Goal: Navigation & Orientation: Go to known website

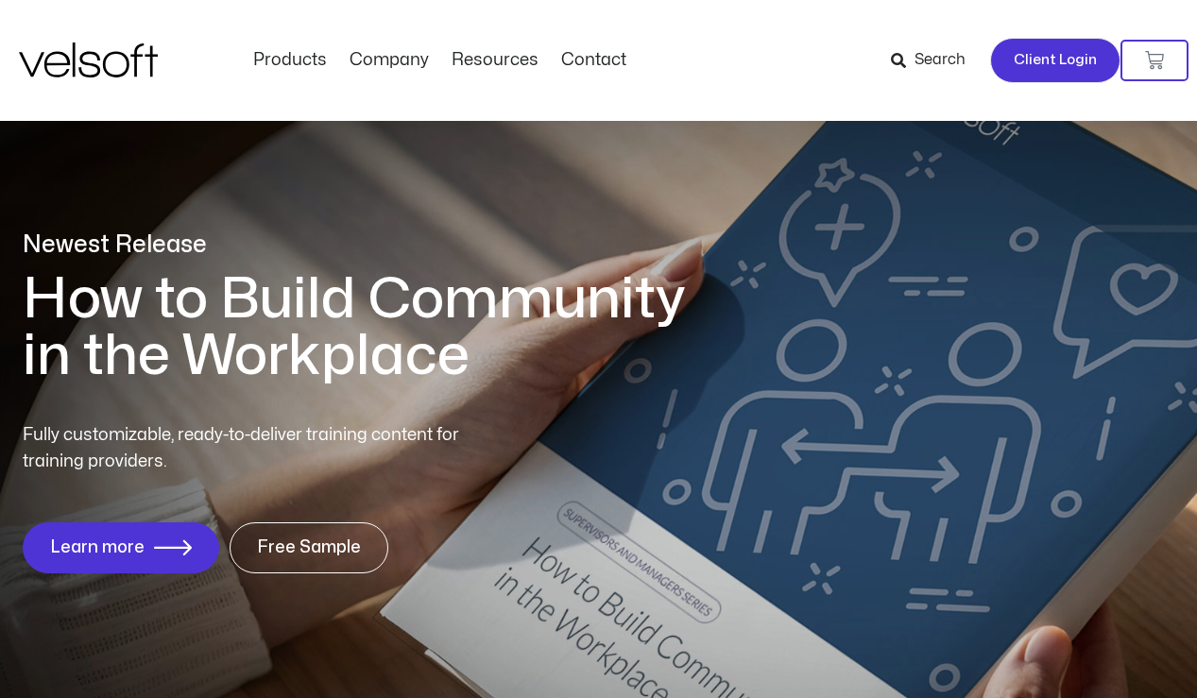
click at [1051, 58] on span "Client Login" at bounding box center [1055, 60] width 83 height 25
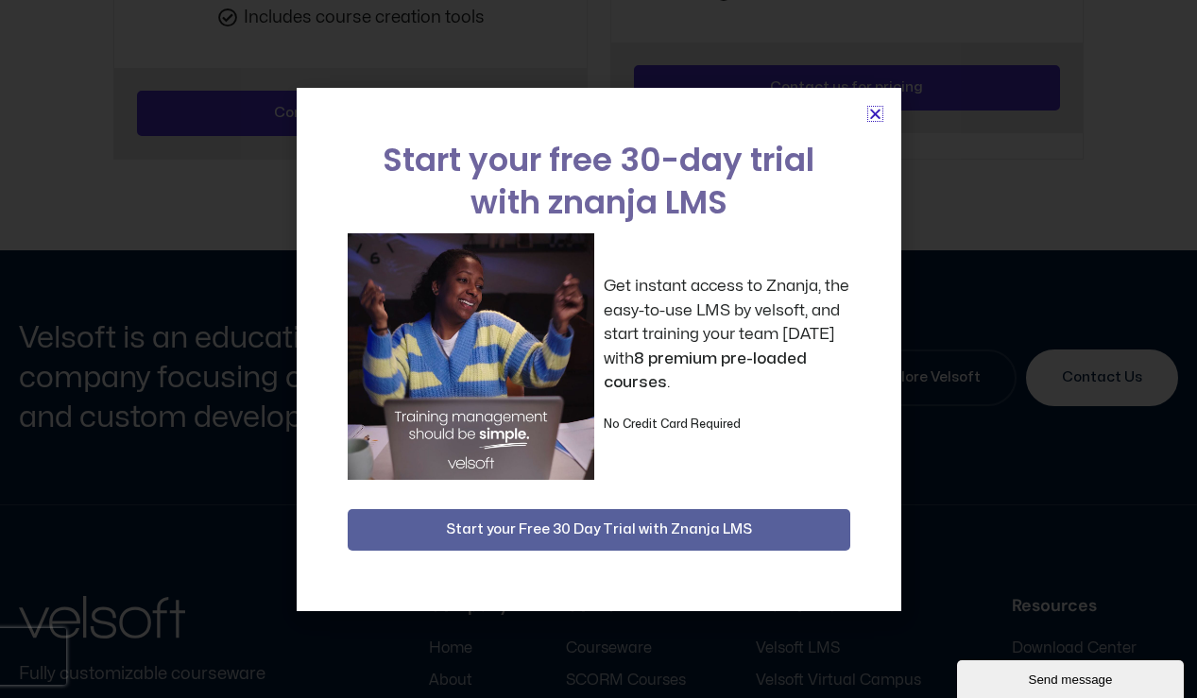
scroll to position [3322, 0]
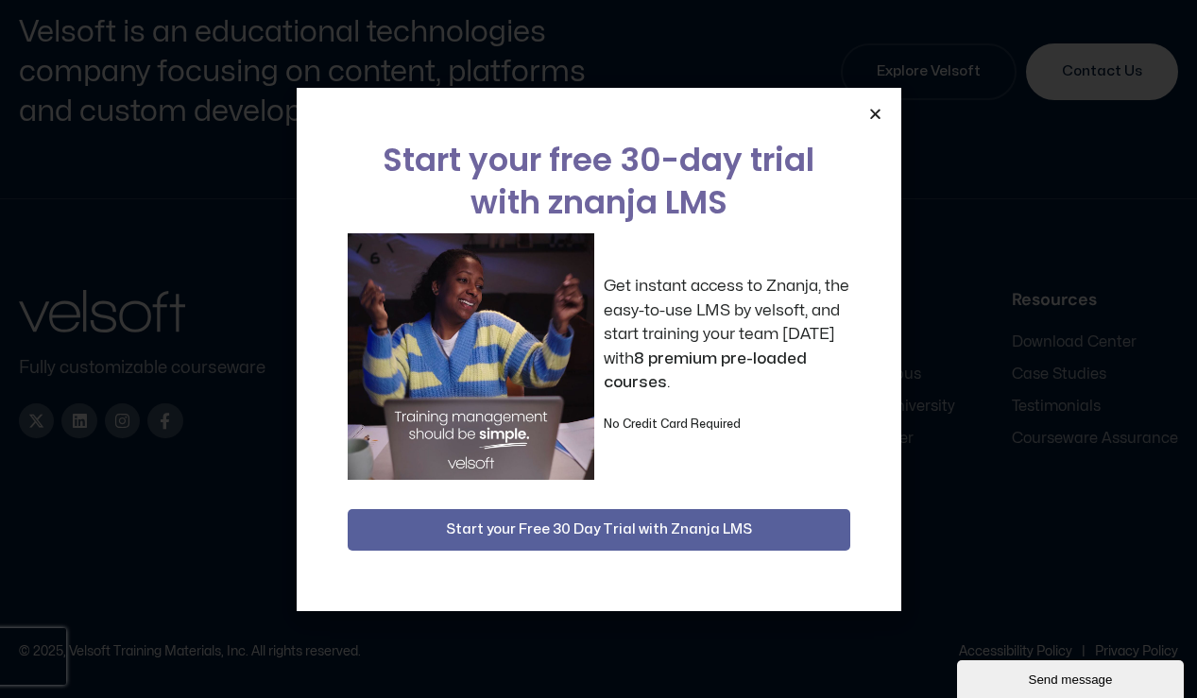
click at [877, 118] on icon "Close" at bounding box center [876, 114] width 14 height 14
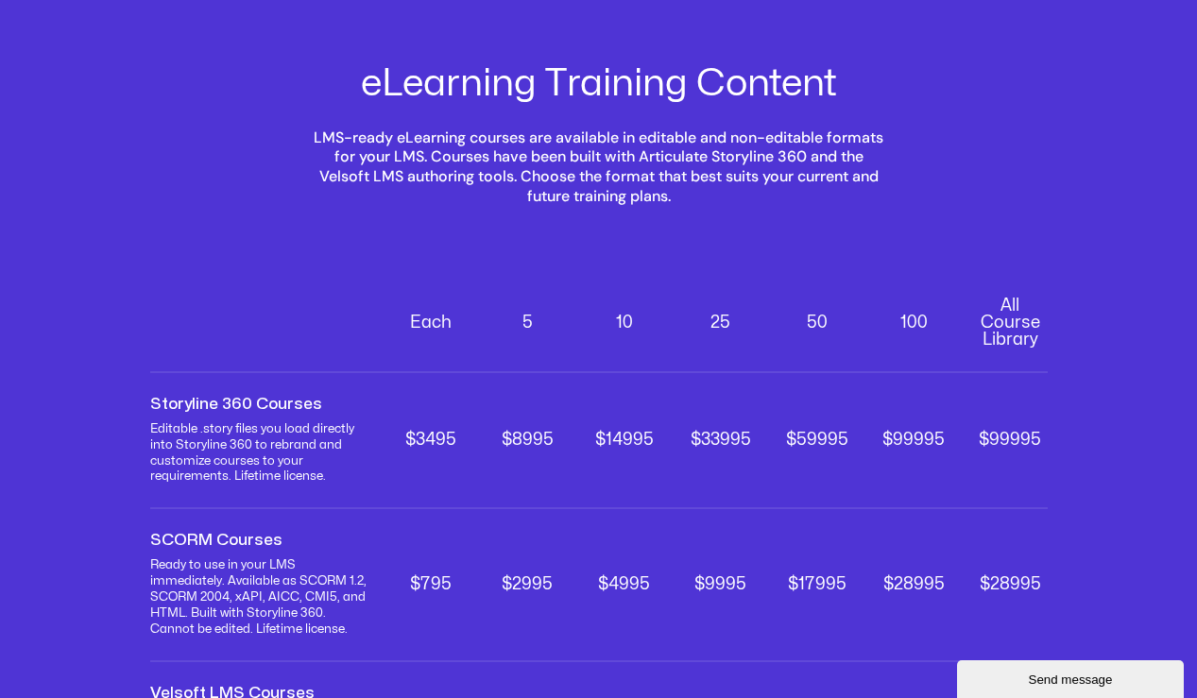
scroll to position [260, 0]
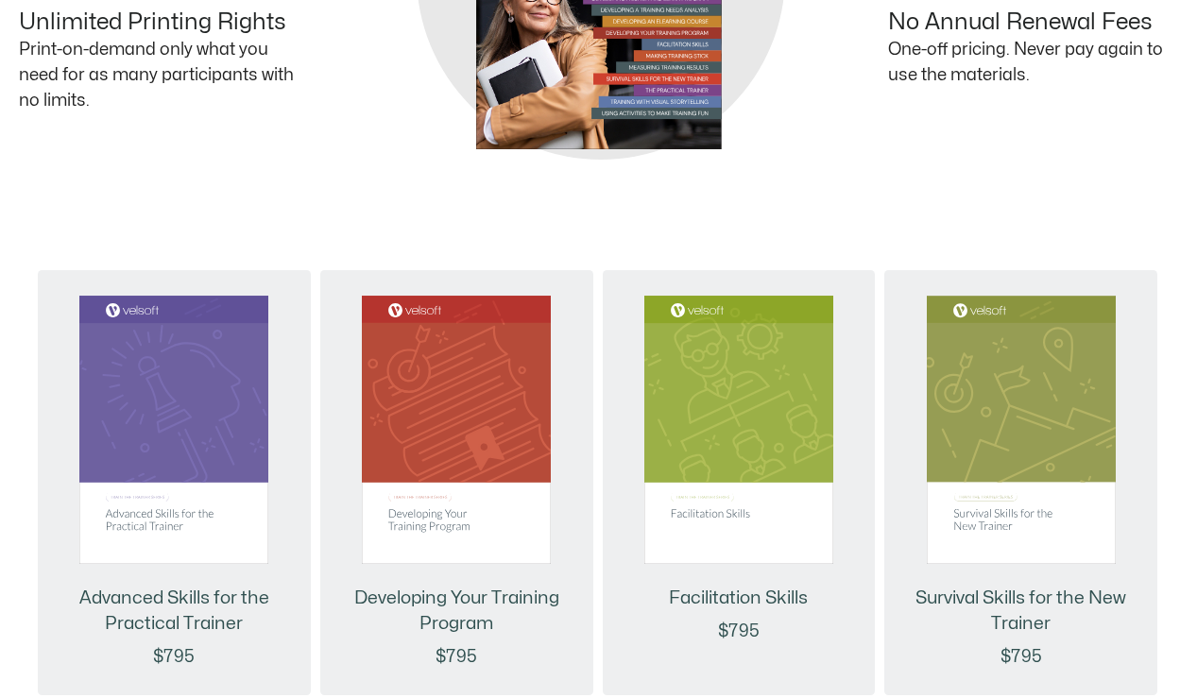
scroll to position [1414, 0]
